Goal: Transaction & Acquisition: Purchase product/service

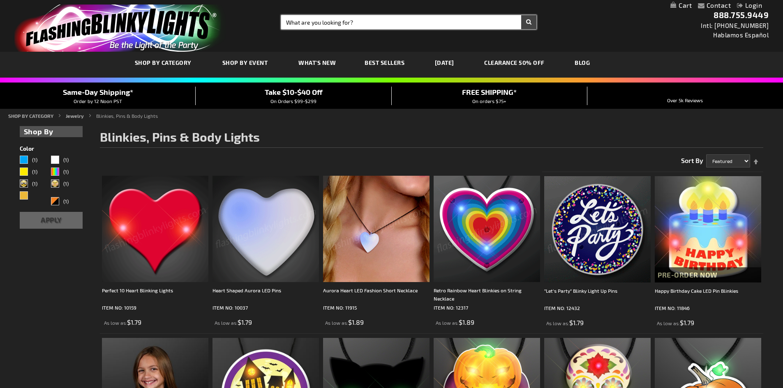
click at [368, 18] on input "Search" at bounding box center [408, 22] width 255 height 14
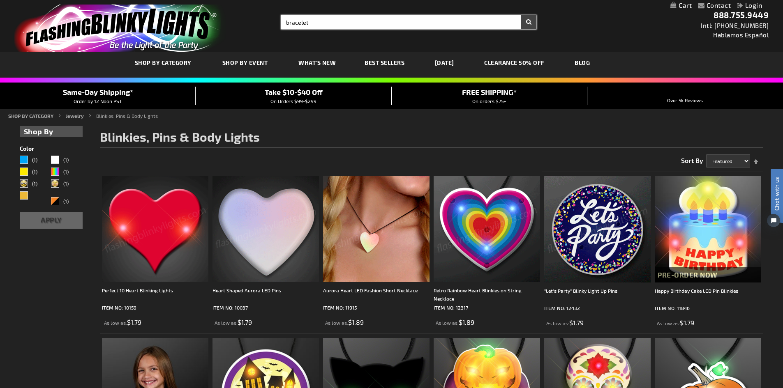
type input "bracelet"
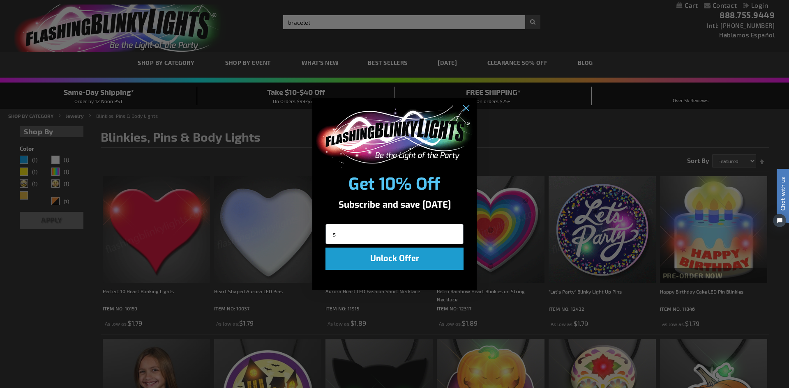
type input "s"
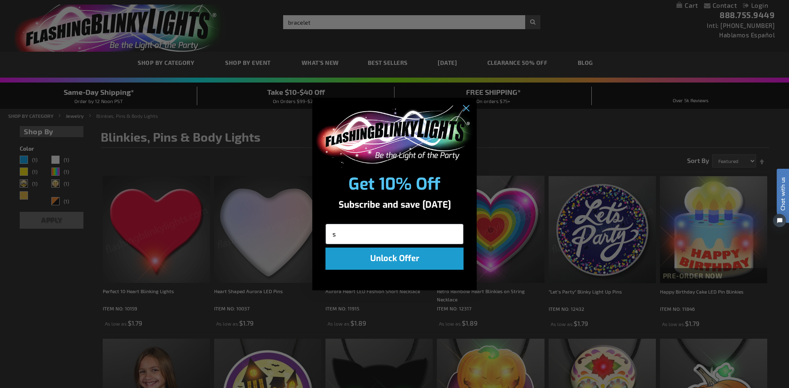
click input "Submit" at bounding box center [0, 0] width 0 height 0
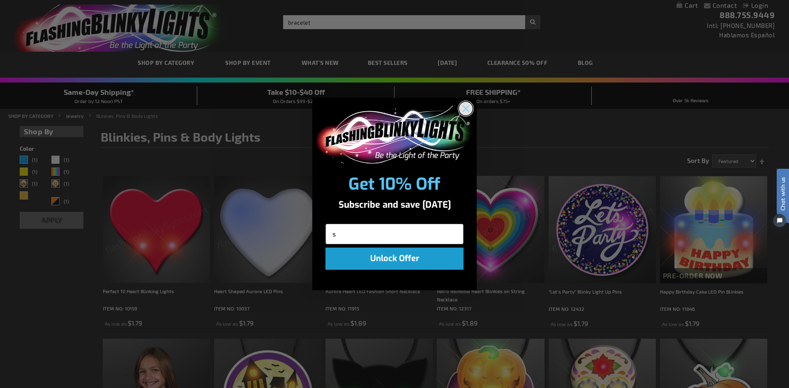
click at [469, 108] on circle "Close dialog" at bounding box center [466, 109] width 14 height 14
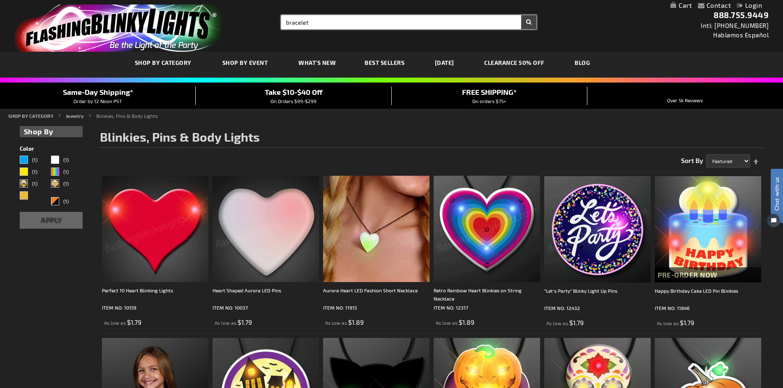
click at [320, 23] on input "bracelet" at bounding box center [408, 22] width 255 height 14
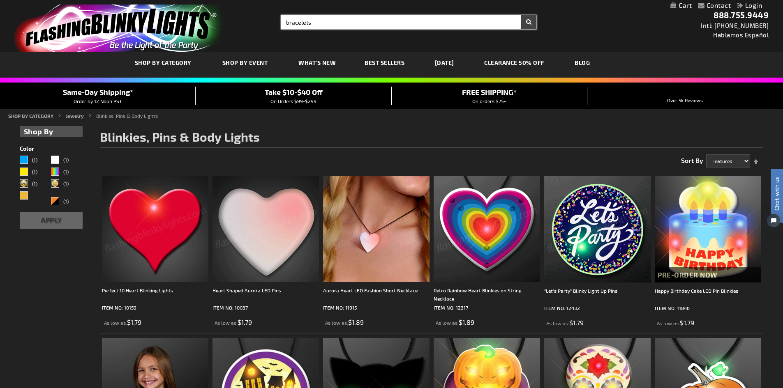
type input "bracelets"
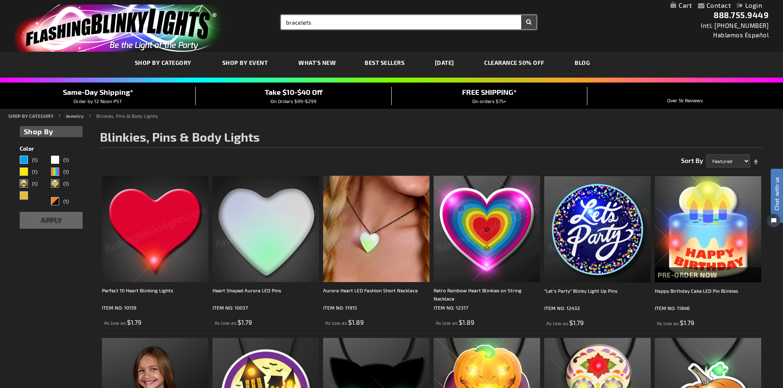
click at [521, 15] on button "Search" at bounding box center [528, 22] width 15 height 14
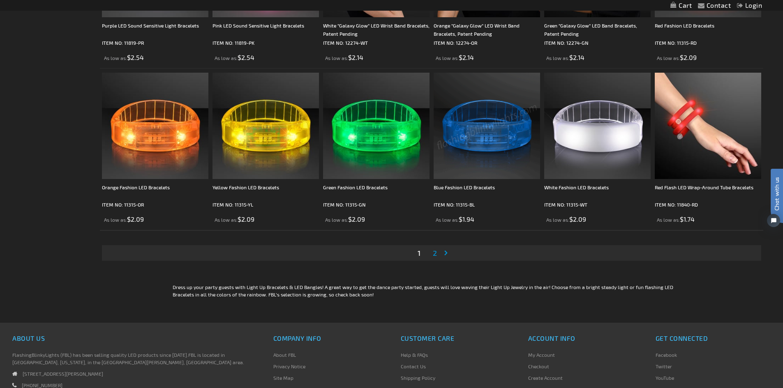
scroll to position [1643, 0]
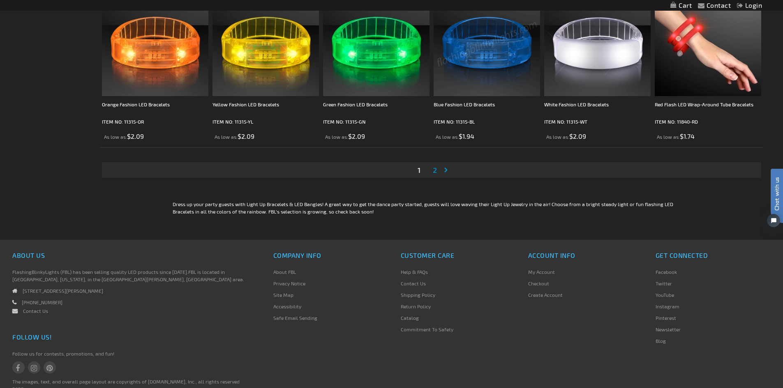
click at [437, 168] on link "Page 2" at bounding box center [434, 170] width 7 height 12
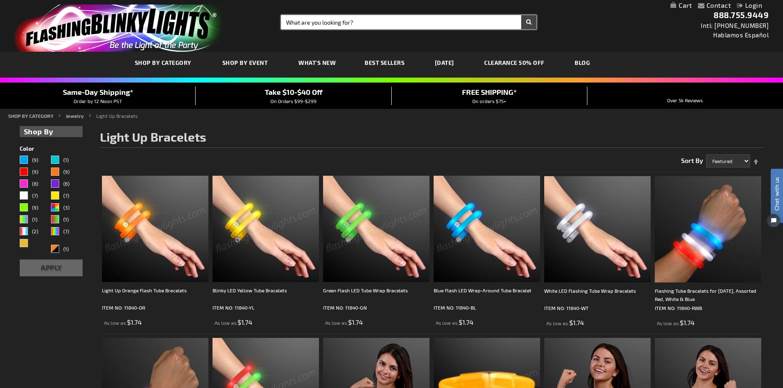
click at [361, 21] on input "Search" at bounding box center [408, 22] width 255 height 14
type input "straws"
click at [521, 15] on button "Search" at bounding box center [528, 22] width 15 height 14
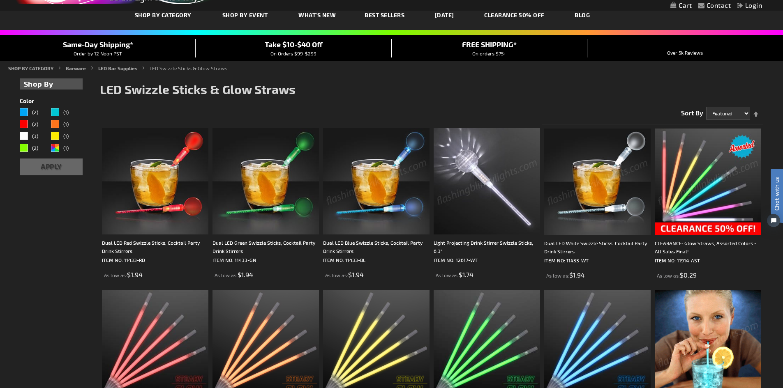
scroll to position [41, 0]
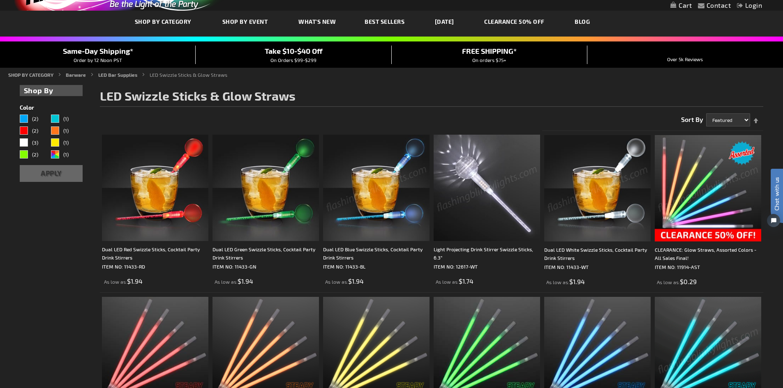
click at [700, 190] on img at bounding box center [707, 188] width 106 height 106
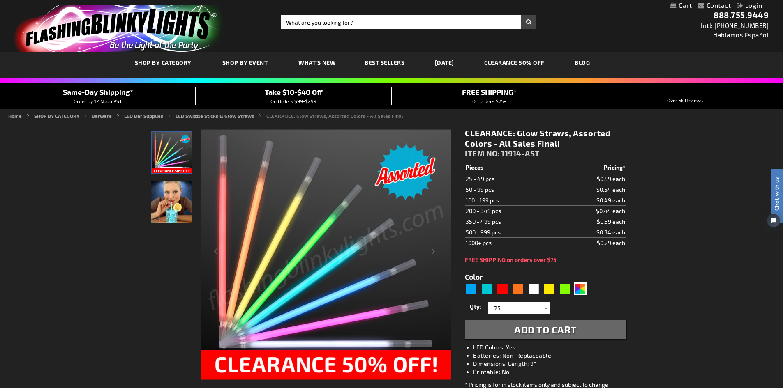
click at [546, 309] on div at bounding box center [545, 308] width 8 height 12
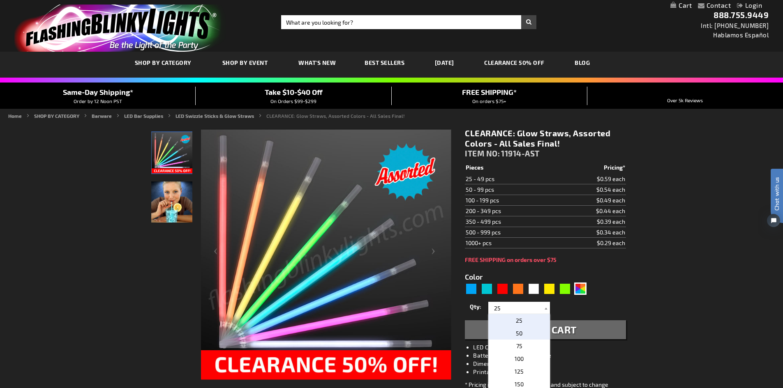
click at [522, 330] on p "50" at bounding box center [519, 333] width 62 height 13
type input "50"
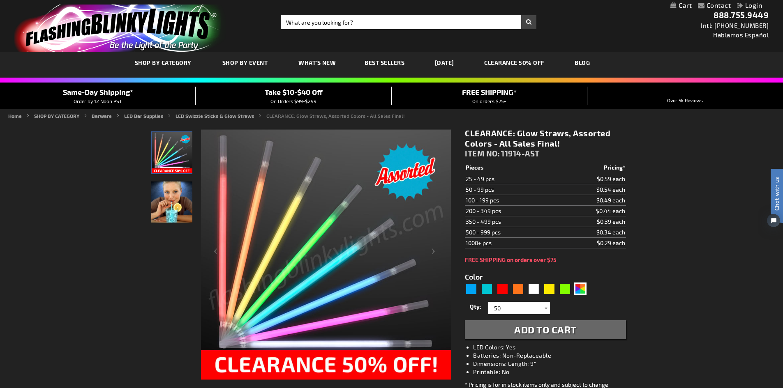
click at [544, 332] on span "Add to Cart" at bounding box center [545, 330] width 62 height 12
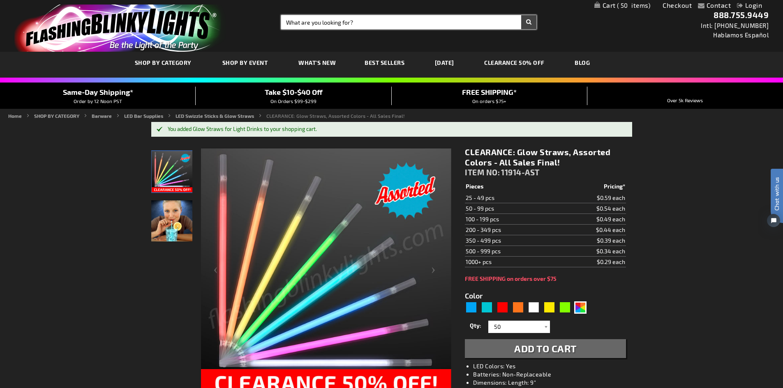
click at [403, 20] on input "Search" at bounding box center [408, 22] width 255 height 14
type input "stir sticks"
click at [521, 15] on button "Search" at bounding box center [528, 22] width 15 height 14
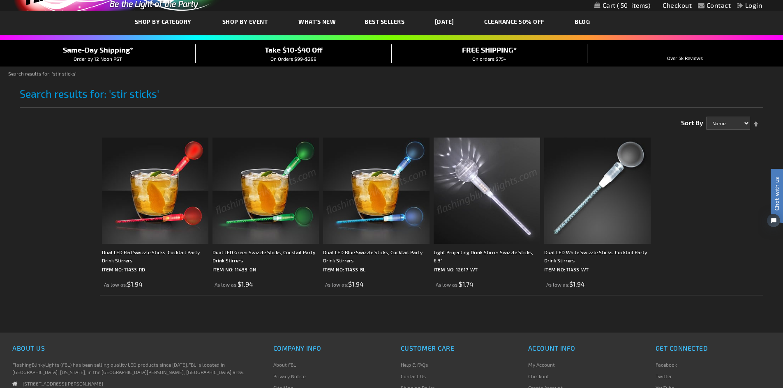
click at [497, 196] on img at bounding box center [486, 191] width 106 height 106
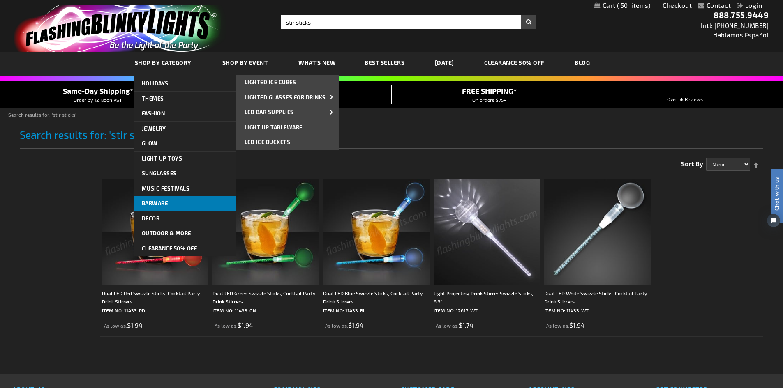
click at [160, 204] on span "Barware" at bounding box center [155, 203] width 26 height 7
